Goal: Find contact information: Find contact information

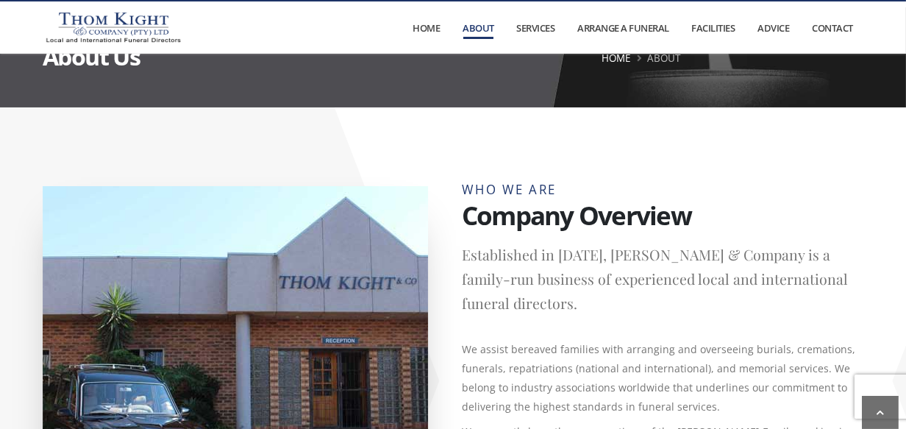
scroll to position [74, 0]
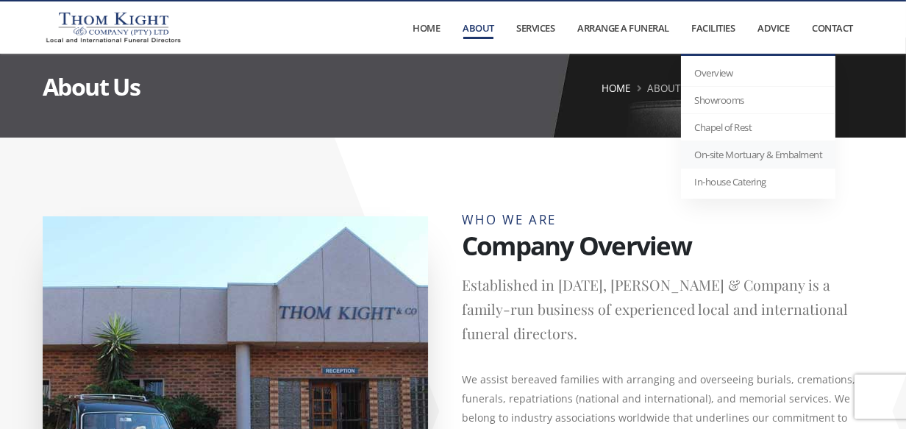
click at [759, 149] on link "On-site Mortuary & Embalment" at bounding box center [758, 154] width 154 height 27
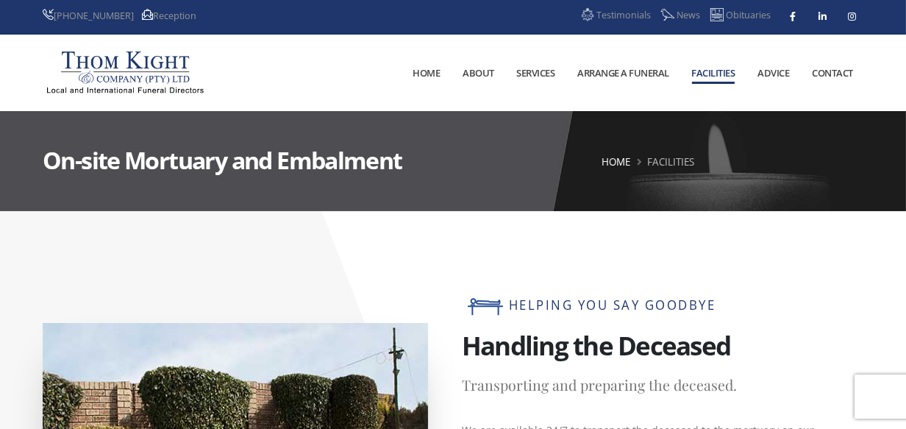
click at [860, 76] on link "Contact" at bounding box center [833, 72] width 62 height 75
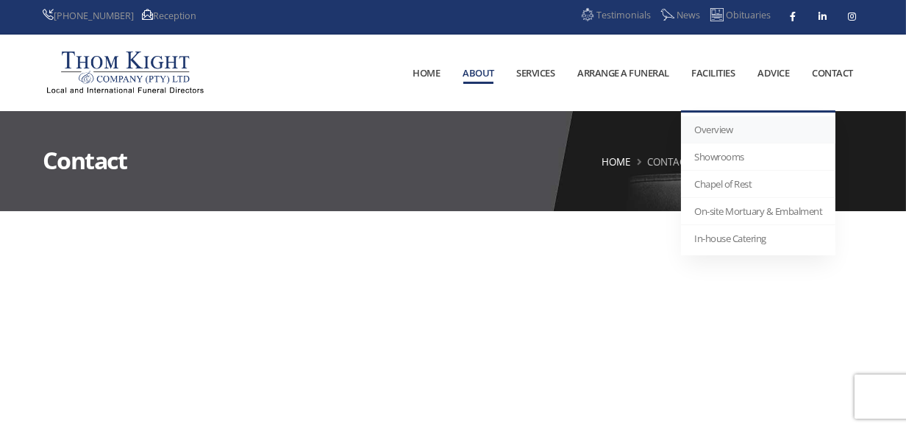
click at [743, 123] on link "Overview" at bounding box center [758, 129] width 154 height 27
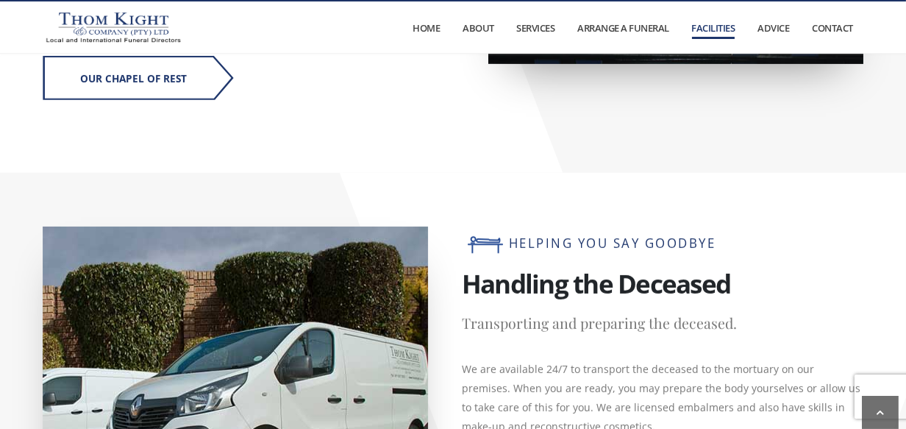
scroll to position [1155, 0]
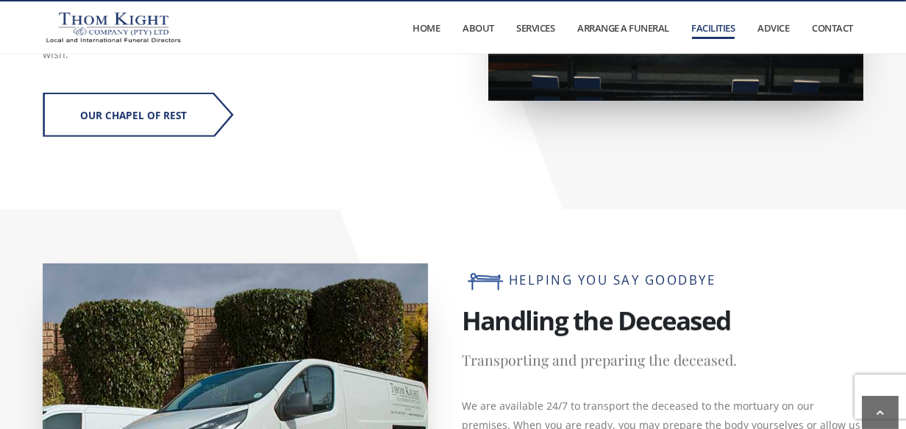
click at [859, 27] on link "Contact" at bounding box center [833, 27] width 62 height 51
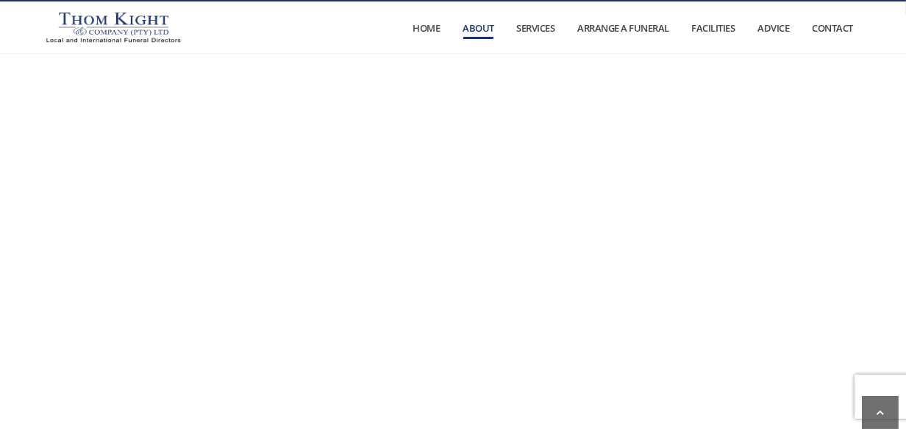
scroll to position [206, 0]
